Goal: Transaction & Acquisition: Download file/media

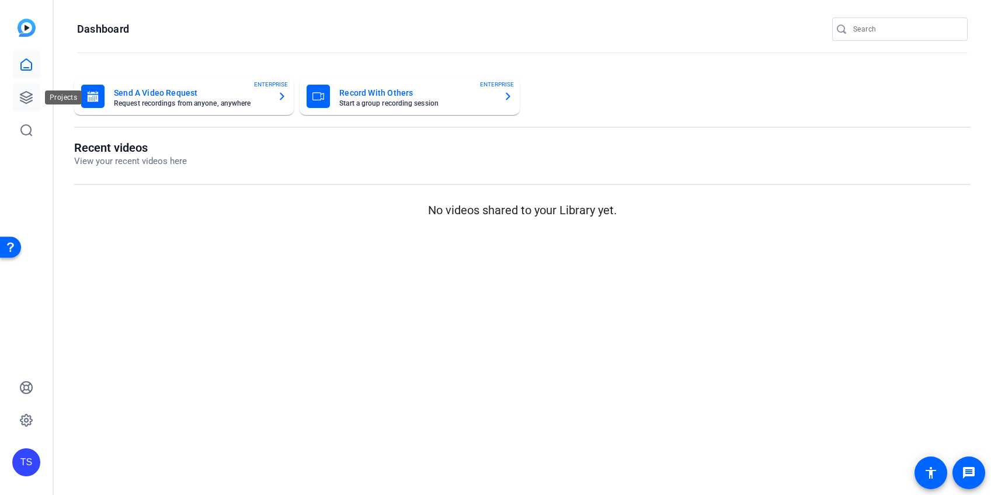
click at [29, 98] on icon at bounding box center [26, 98] width 14 height 14
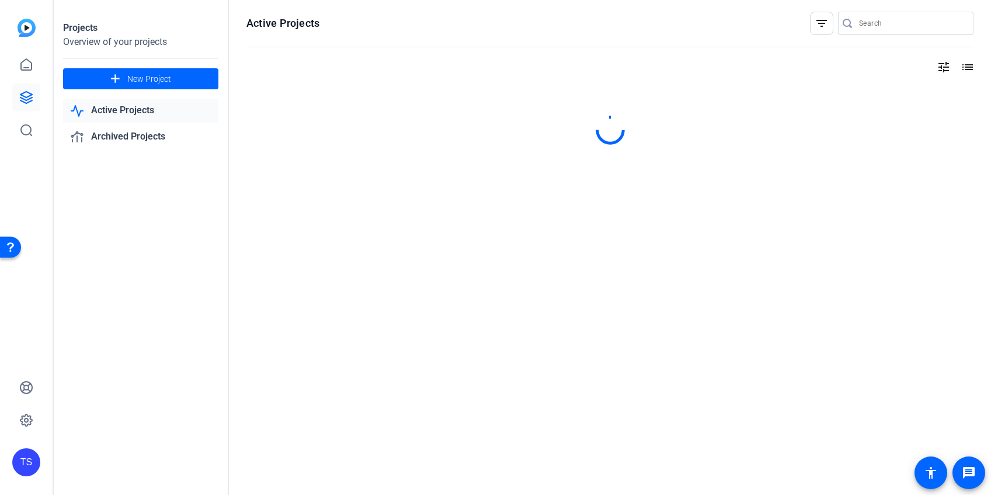
click at [880, 26] on input "Search" at bounding box center [911, 23] width 105 height 14
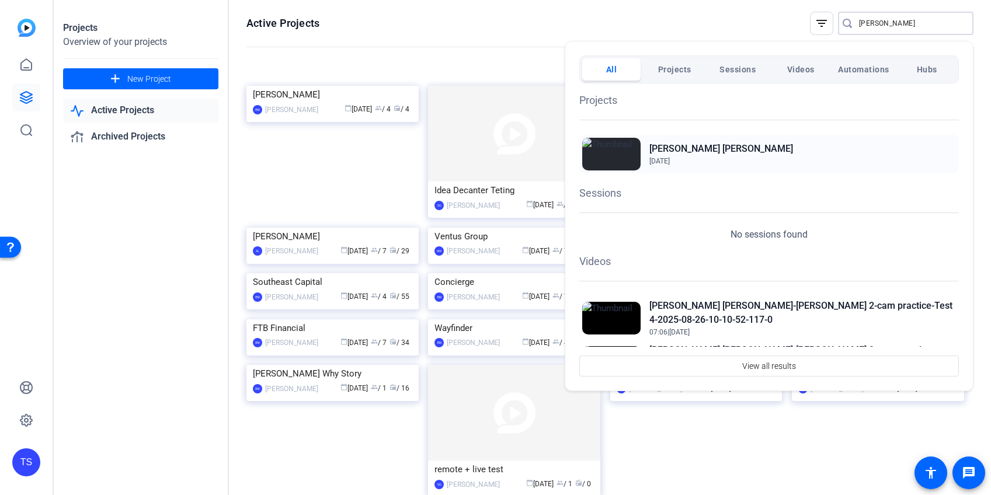
type input "[PERSON_NAME]"
click at [670, 148] on h2 "[PERSON_NAME] [PERSON_NAME]" at bounding box center [721, 149] width 144 height 14
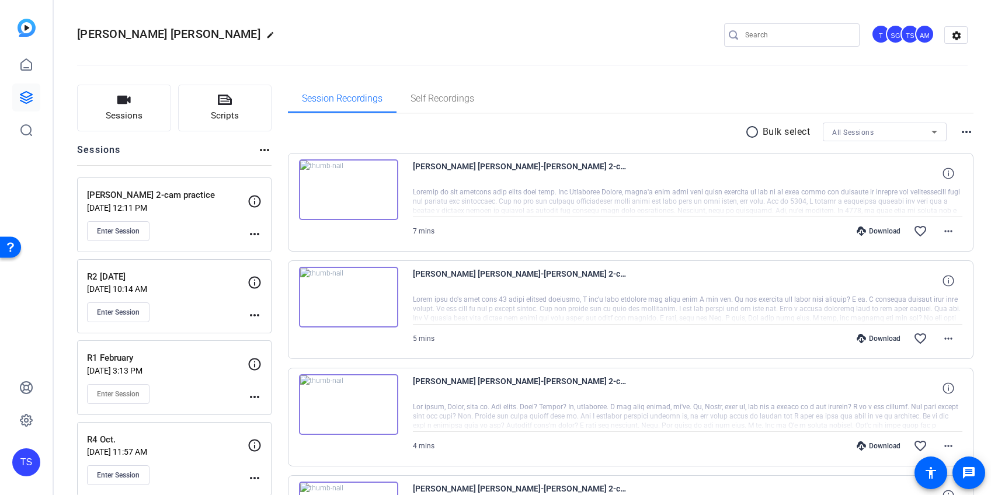
click at [185, 198] on p "Megan 2-cam practice" at bounding box center [167, 195] width 161 height 13
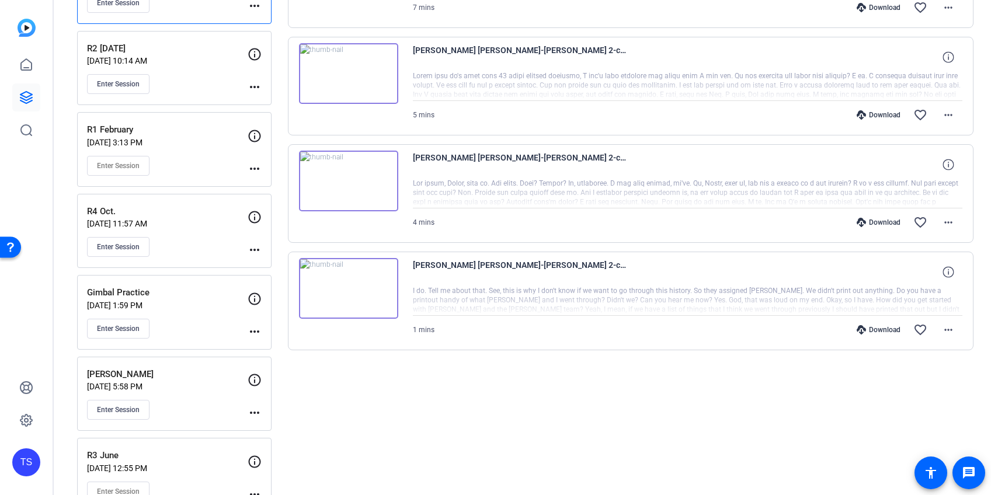
scroll to position [222, 0]
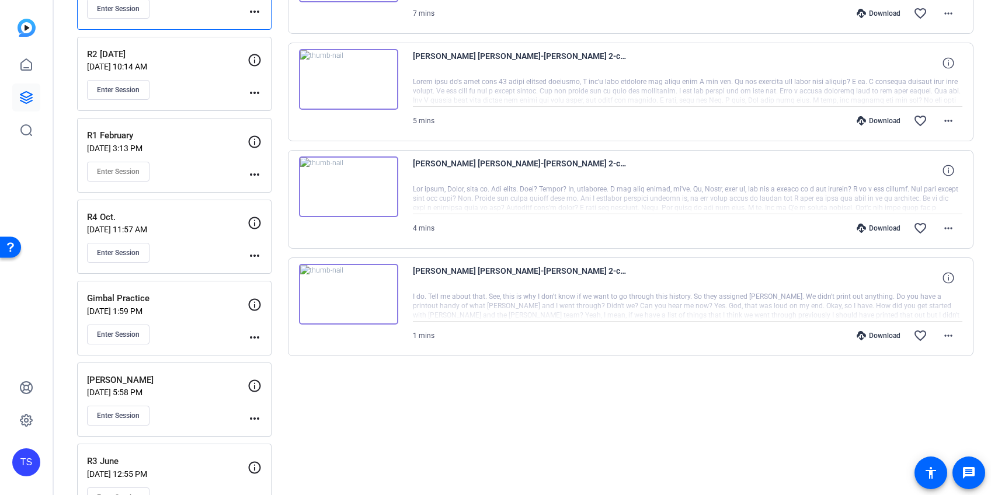
click at [380, 284] on img at bounding box center [348, 294] width 99 height 61
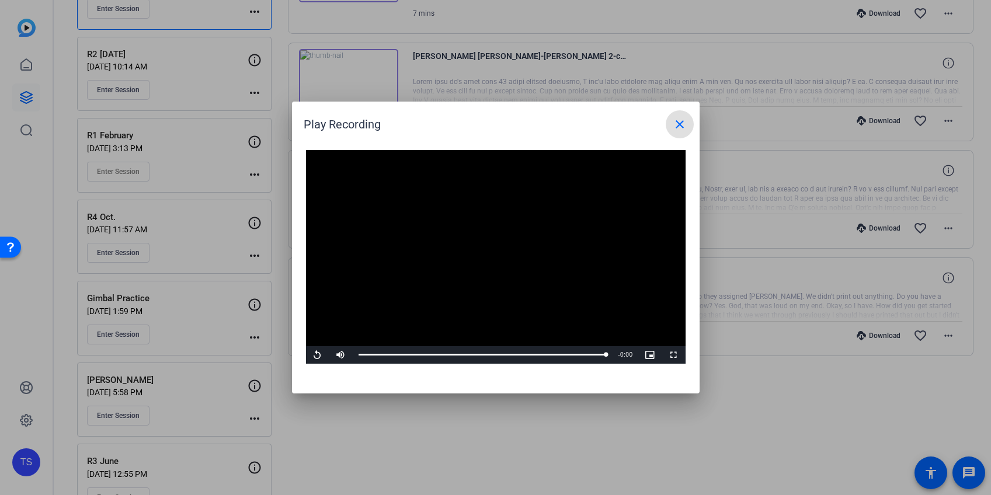
click at [686, 124] on mat-icon "close" at bounding box center [680, 124] width 14 height 14
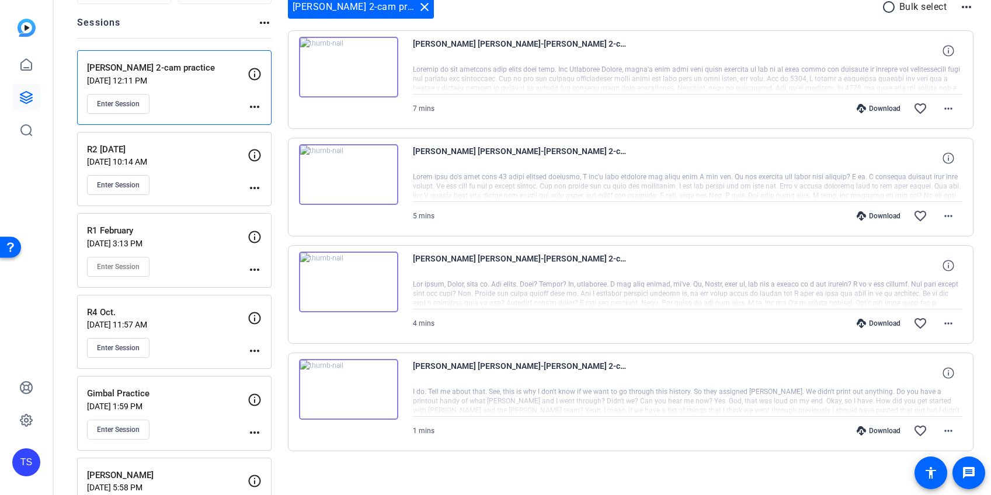
scroll to position [124, 0]
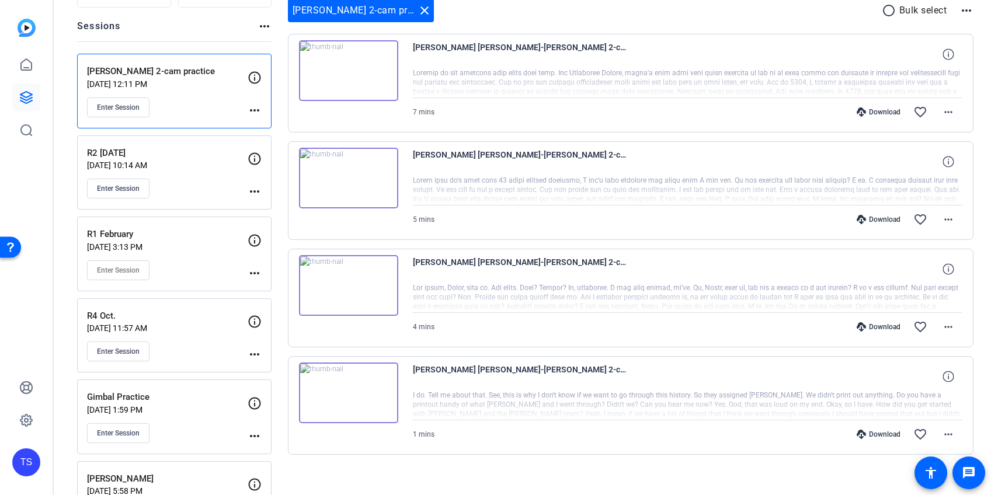
click at [356, 304] on img at bounding box center [348, 285] width 99 height 61
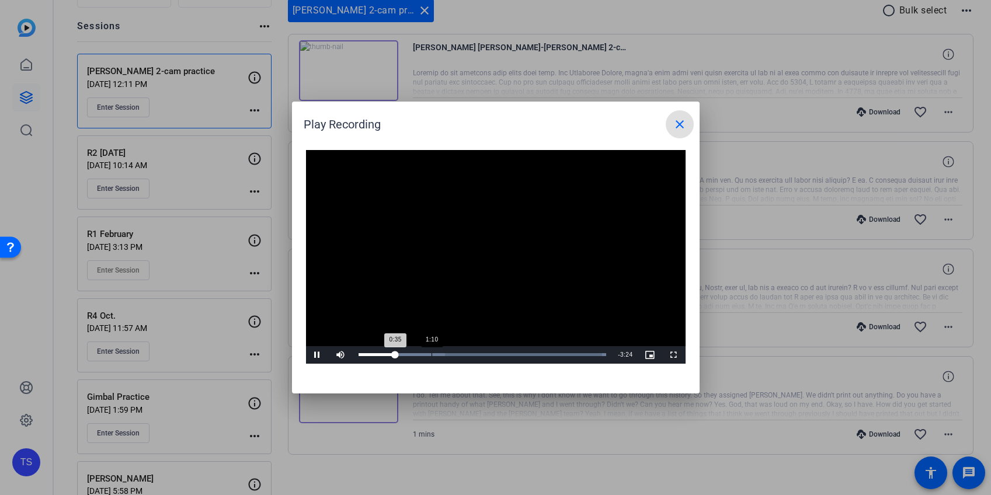
click at [431, 352] on div "Loaded : 100.00% 1:10 0:35" at bounding box center [483, 355] width 260 height 18
click at [471, 353] on div "Loaded : 100.00% 1:48 1:11" at bounding box center [483, 354] width 248 height 3
click at [530, 353] on div "Loaded : 100.00% 2:45 2:00" at bounding box center [483, 354] width 248 height 3
click at [679, 124] on mat-icon "close" at bounding box center [680, 124] width 14 height 14
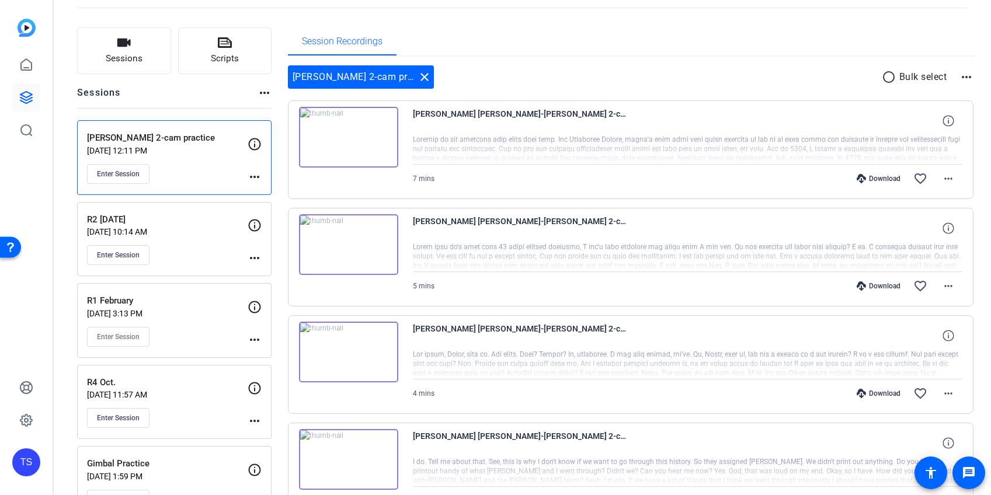
scroll to position [57, 0]
click at [384, 135] on img at bounding box center [348, 137] width 99 height 61
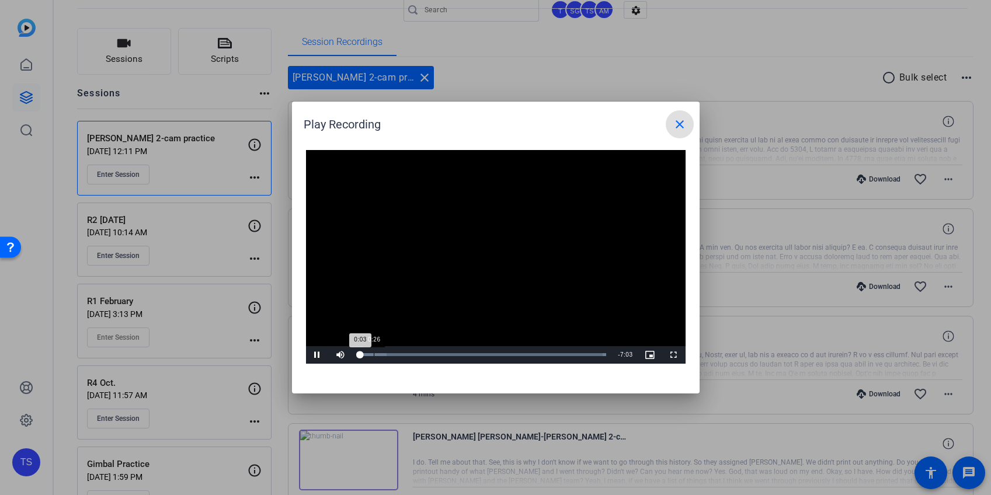
click at [373, 353] on div "Loaded : 100.00% 0:26 0:03" at bounding box center [483, 354] width 248 height 3
drag, startPoint x: 403, startPoint y: 350, endPoint x: 412, endPoint y: 353, distance: 9.2
click at [403, 350] on div "Loaded : 100.00% 1:18 0:39" at bounding box center [483, 355] width 260 height 18
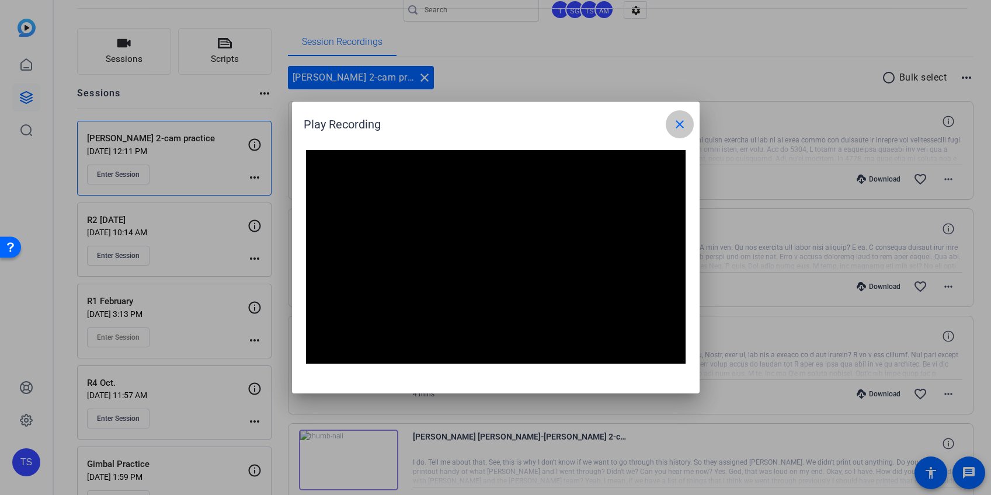
click at [674, 120] on mat-icon "close" at bounding box center [680, 124] width 14 height 14
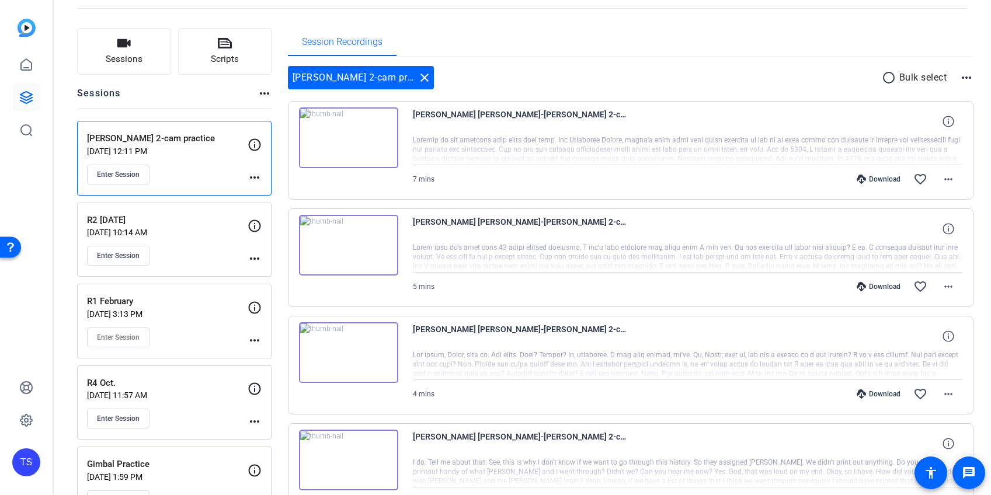
click at [381, 237] on img at bounding box center [348, 245] width 99 height 61
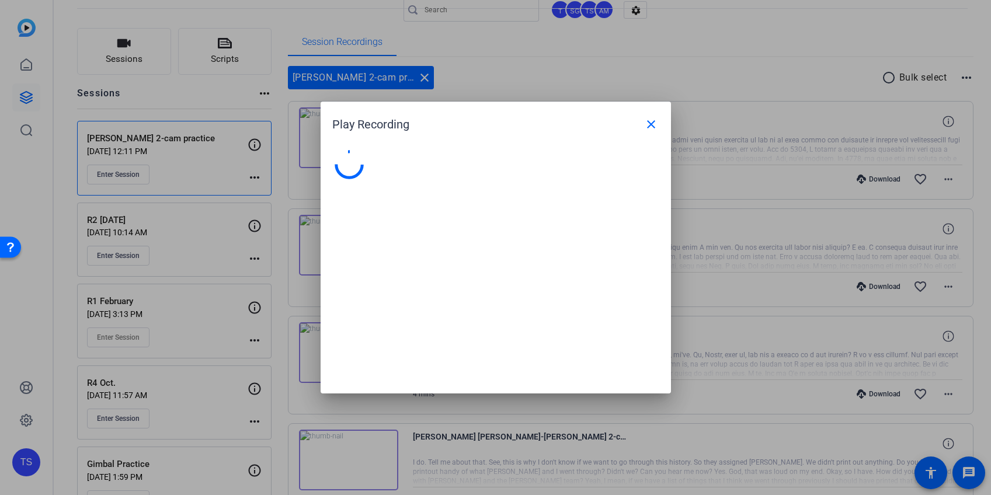
click at [381, 237] on div at bounding box center [496, 265] width 350 height 255
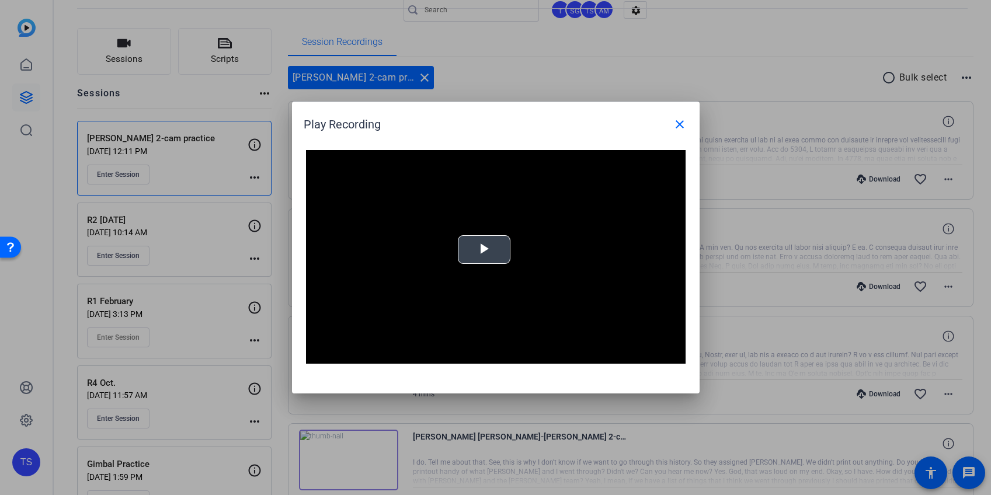
click at [473, 246] on div "Video Player is loading. Play Video Play Mute Current Time 0:00 / Duration -:- …" at bounding box center [496, 257] width 380 height 214
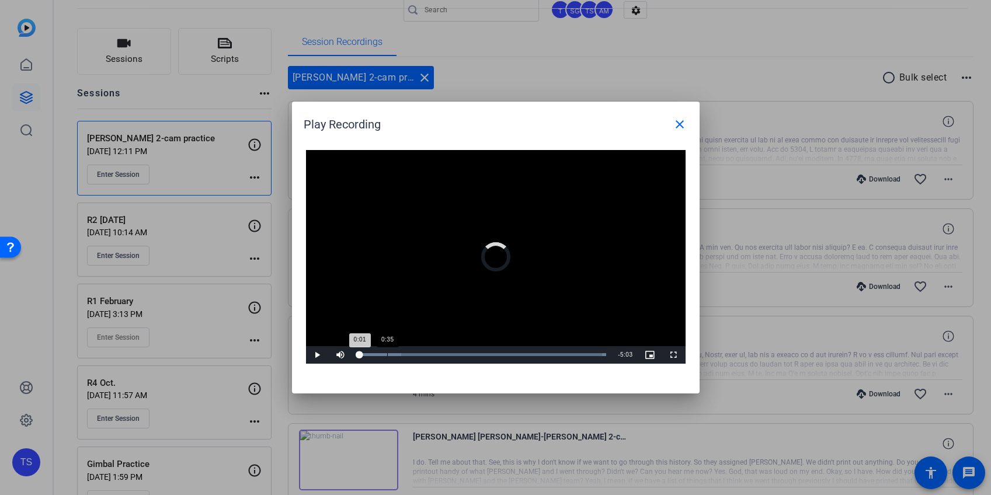
click at [387, 356] on div "Loaded : 100.00% 0:35 0:01" at bounding box center [483, 354] width 248 height 3
click at [448, 354] on div "Loaded : 100.00% 1:50 0:38" at bounding box center [483, 354] width 248 height 3
click at [479, 355] on div "Loaded : 100.00% 2:27 1:50" at bounding box center [483, 354] width 248 height 3
click at [514, 356] on div "Loaded : 100.00% 3:11 2:29" at bounding box center [483, 354] width 248 height 3
click at [544, 353] on div "Loaded : 100.00% 3:48 3:11" at bounding box center [483, 354] width 248 height 3
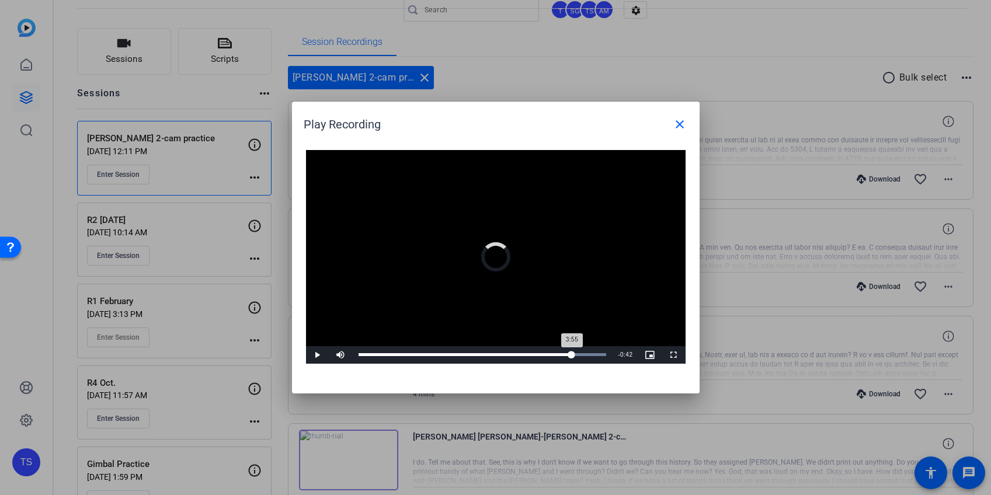
click at [572, 354] on div "Loaded : 100.00% 4:21 3:55" at bounding box center [483, 354] width 248 height 3
click at [583, 354] on div "Loaded : 100.00% 4:36 4:22" at bounding box center [483, 354] width 248 height 3
click at [675, 120] on mat-icon "close" at bounding box center [680, 124] width 14 height 14
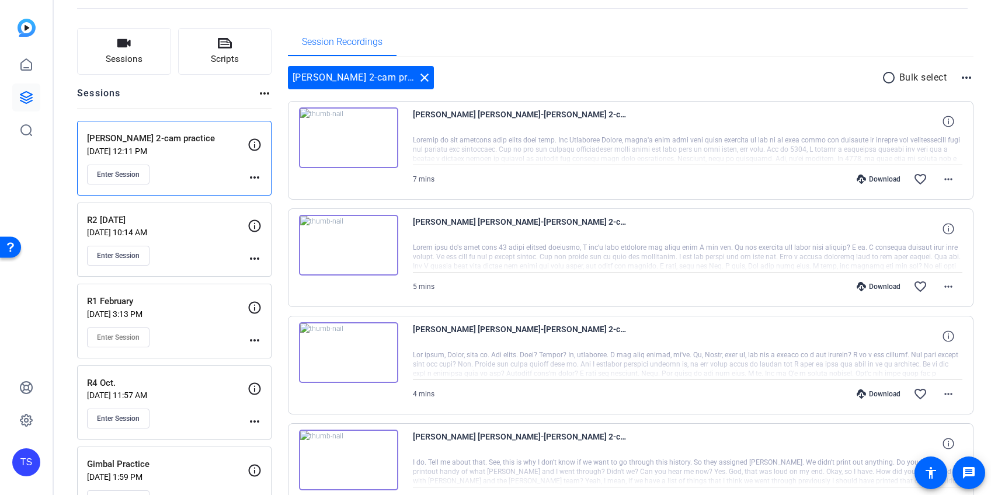
click at [868, 395] on div "Download" at bounding box center [878, 393] width 55 height 9
click at [869, 286] on div "Download" at bounding box center [878, 286] width 55 height 9
click at [875, 179] on div "Download" at bounding box center [878, 179] width 55 height 9
click at [388, 246] on img at bounding box center [348, 245] width 99 height 61
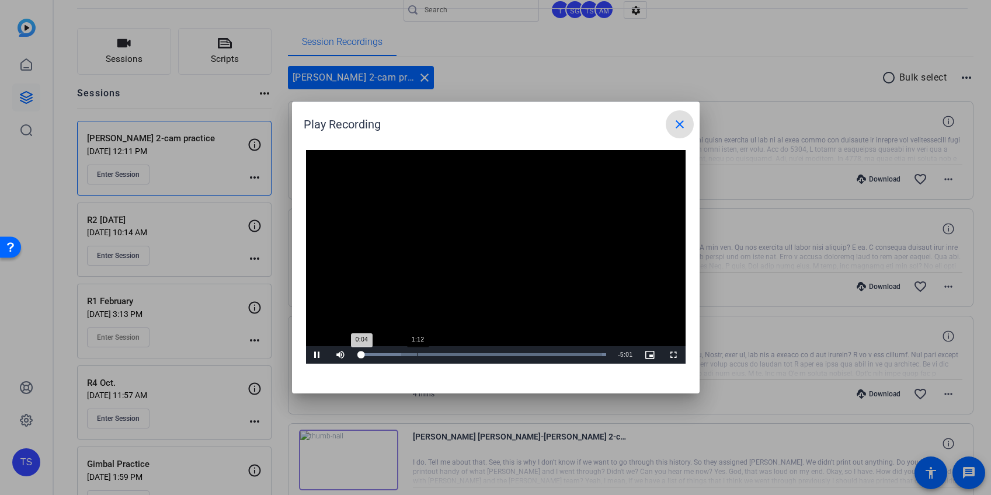
click at [417, 354] on div "1:12" at bounding box center [417, 354] width 1 height 3
click at [460, 352] on div "Loaded : 100.00% 2:04 1:13" at bounding box center [483, 355] width 260 height 18
click at [478, 351] on div "Loaded : 100.00% 2:27 2:07" at bounding box center [483, 355] width 260 height 18
click at [509, 352] on div "Loaded : 100.00% 3:04 3:04" at bounding box center [483, 355] width 260 height 18
click at [316, 355] on span "Video Player" at bounding box center [317, 355] width 23 height 0
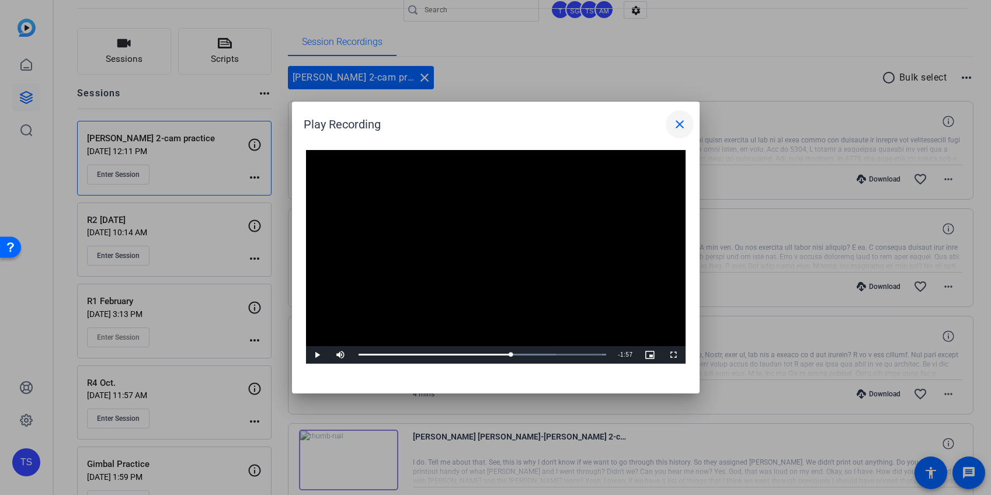
click at [676, 121] on mat-icon "close" at bounding box center [680, 124] width 14 height 14
